Goal: Task Accomplishment & Management: Manage account settings

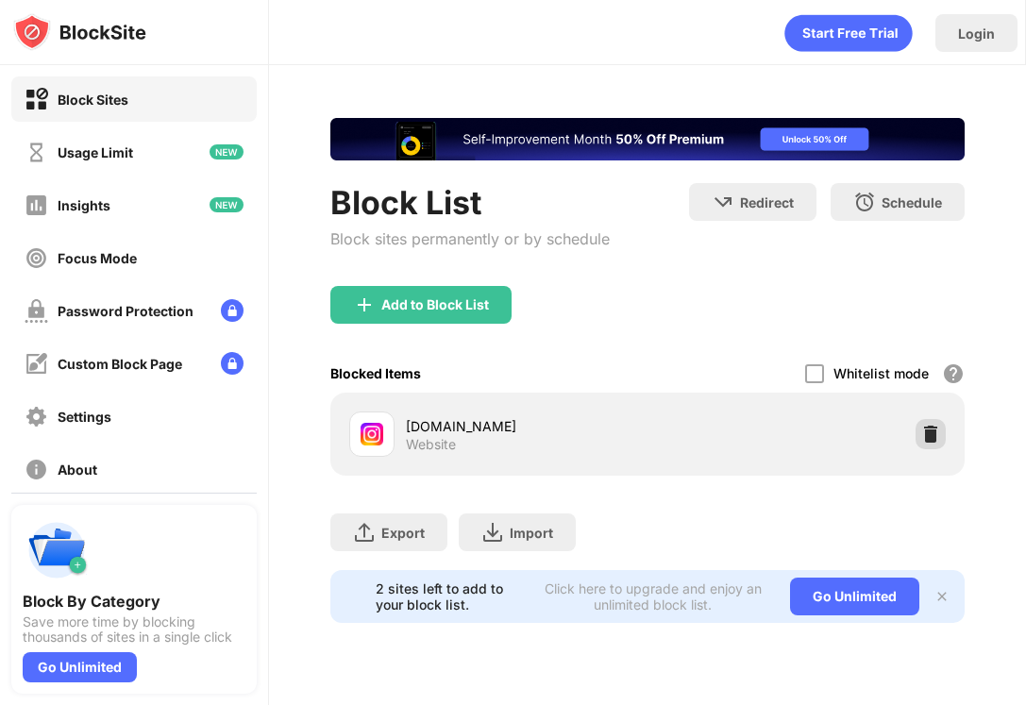
click at [935, 438] on img at bounding box center [930, 434] width 19 height 19
click at [932, 439] on img at bounding box center [930, 434] width 19 height 19
